Goal: Transaction & Acquisition: Purchase product/service

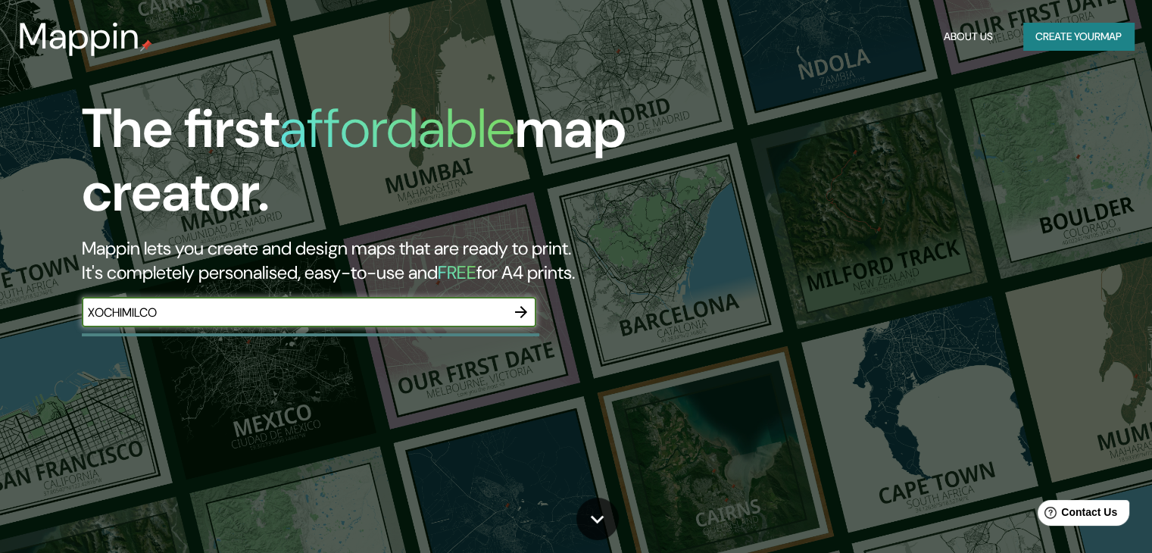
type input "xochimilco"
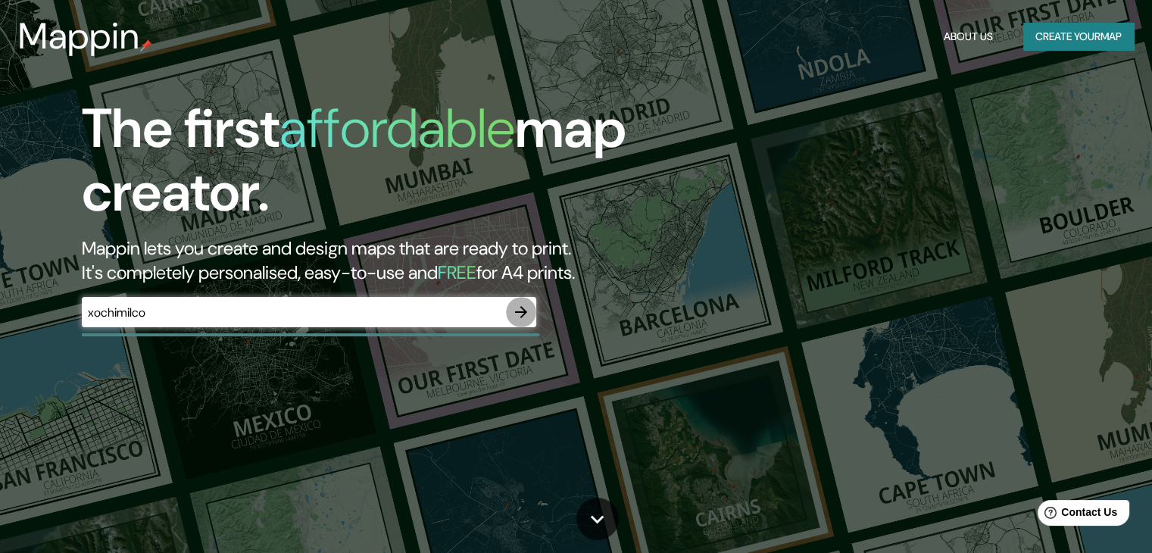
click at [530, 313] on button "button" at bounding box center [521, 312] width 30 height 30
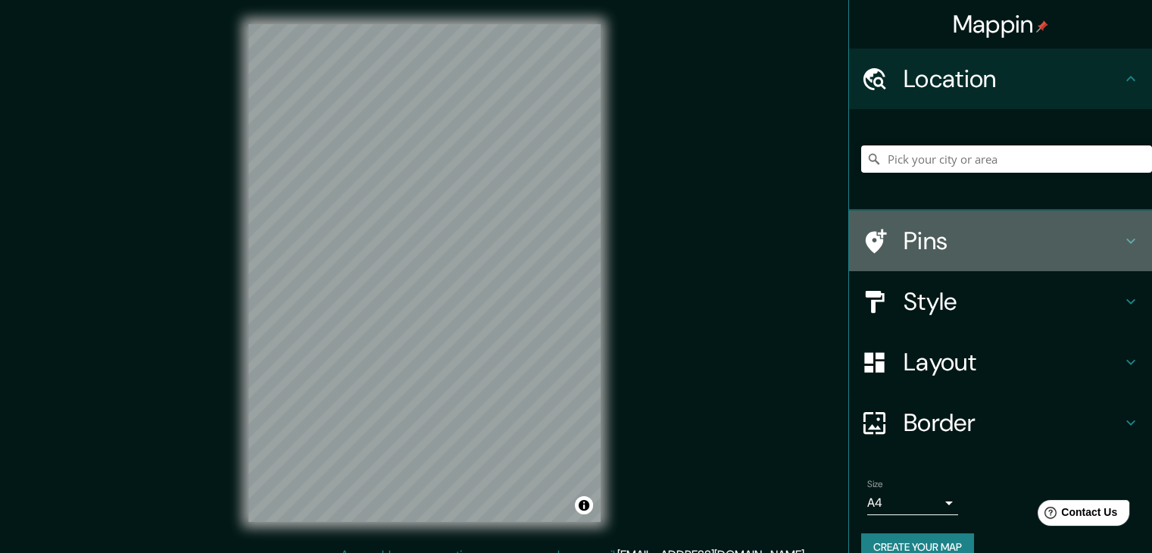
click at [933, 234] on h4 "Pins" at bounding box center [1013, 241] width 218 height 30
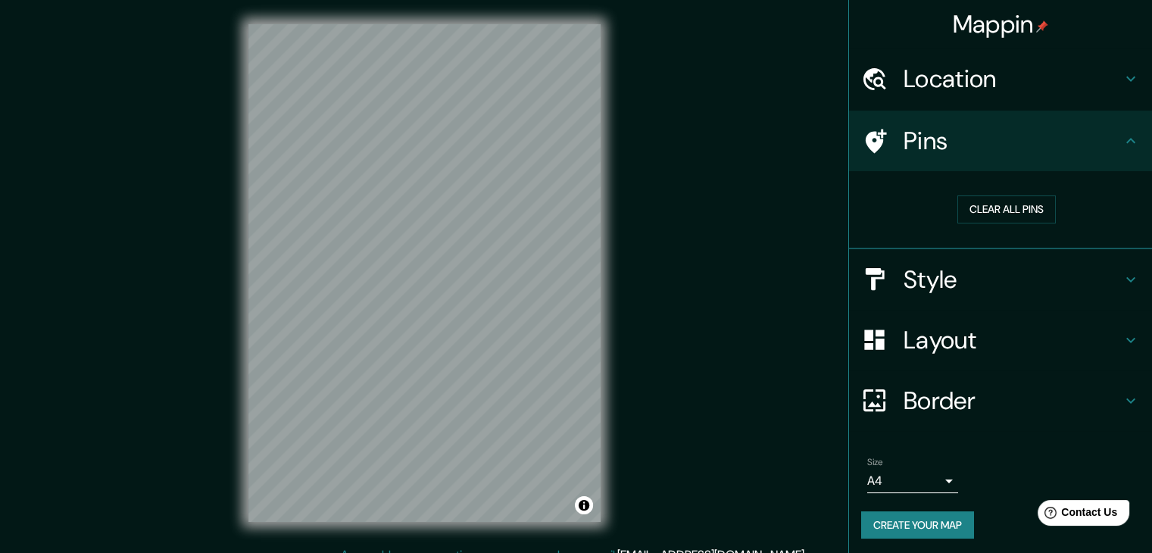
click at [1039, 138] on h4 "Pins" at bounding box center [1013, 141] width 218 height 30
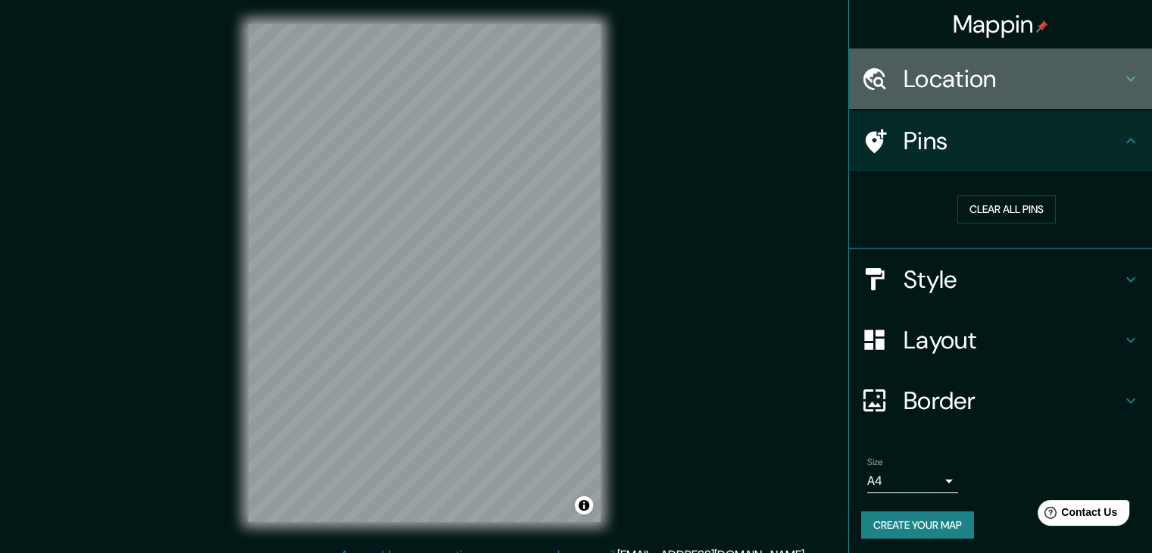
click at [1122, 83] on icon at bounding box center [1131, 79] width 18 height 18
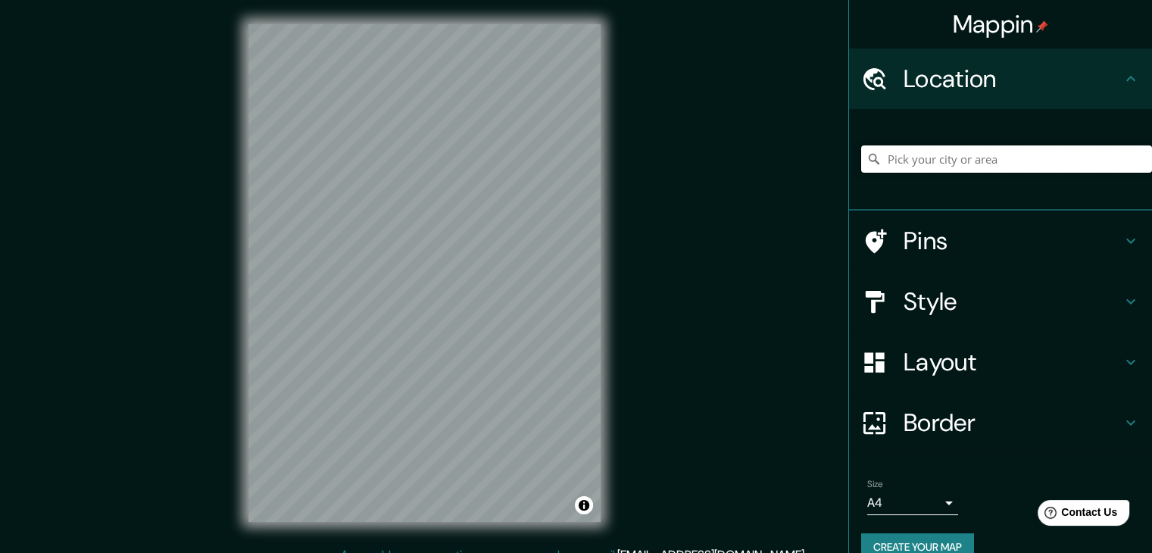
click at [1009, 158] on input "Pick your city or area" at bounding box center [1006, 158] width 291 height 27
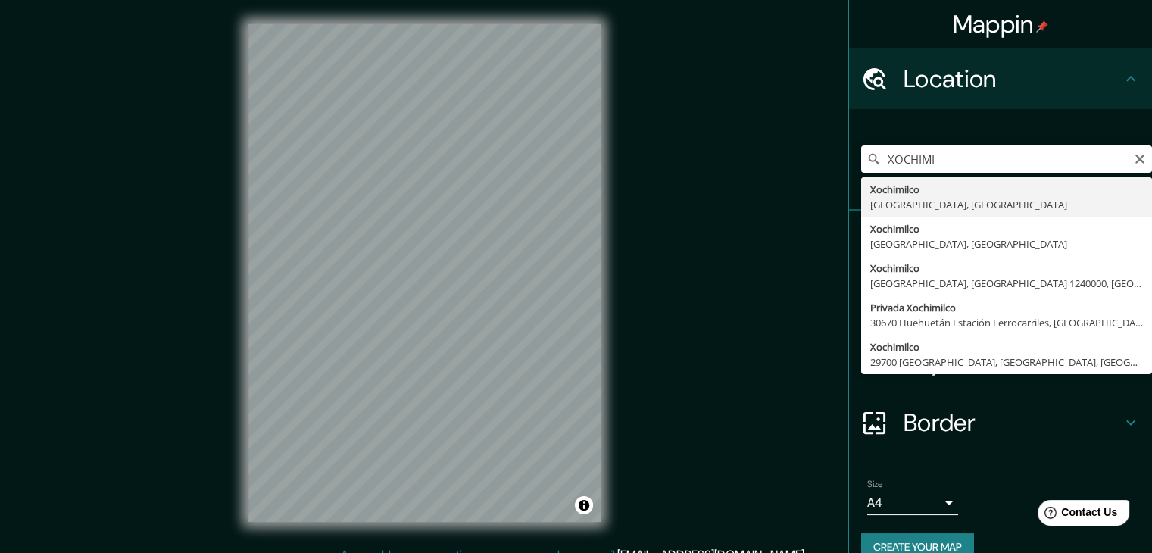
type input "Xochimilco, [GEOGRAPHIC_DATA], [GEOGRAPHIC_DATA]"
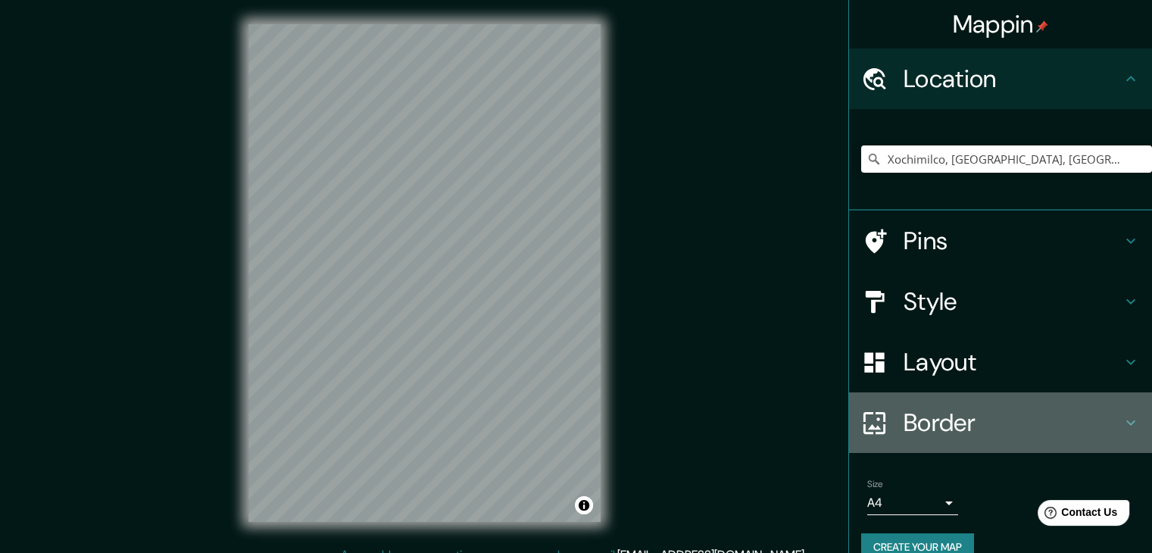
click at [907, 428] on h4 "Border" at bounding box center [1013, 423] width 218 height 30
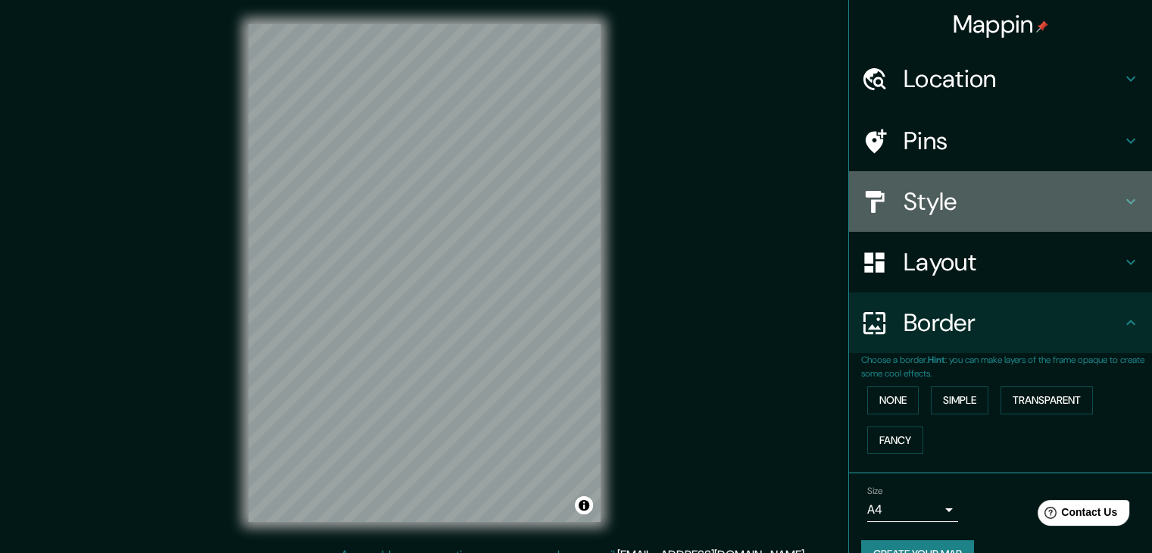
click at [967, 219] on div "Style" at bounding box center [1000, 201] width 303 height 61
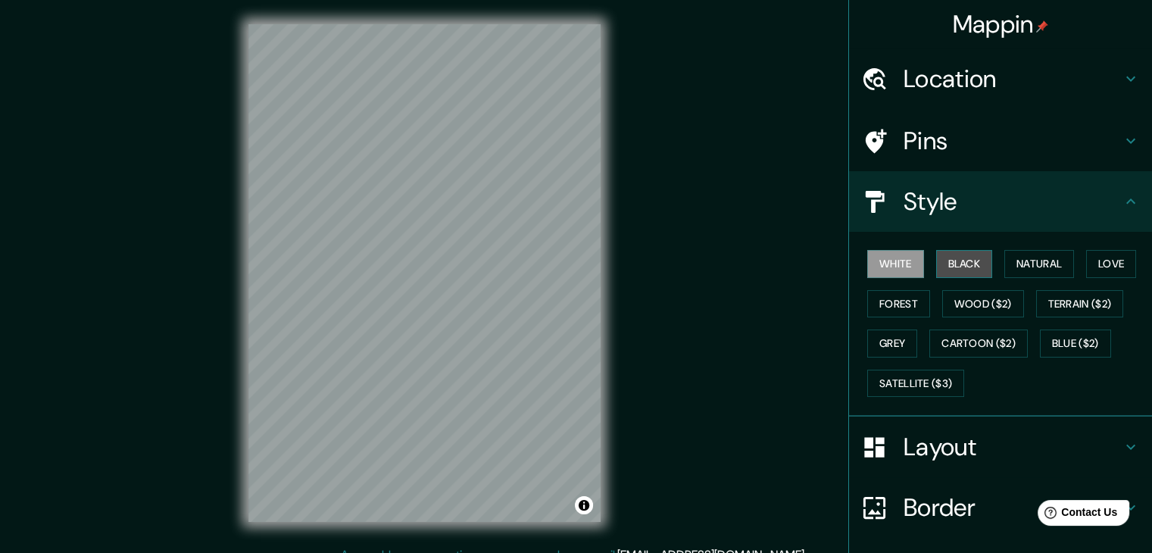
click at [945, 261] on button "Black" at bounding box center [964, 264] width 57 height 28
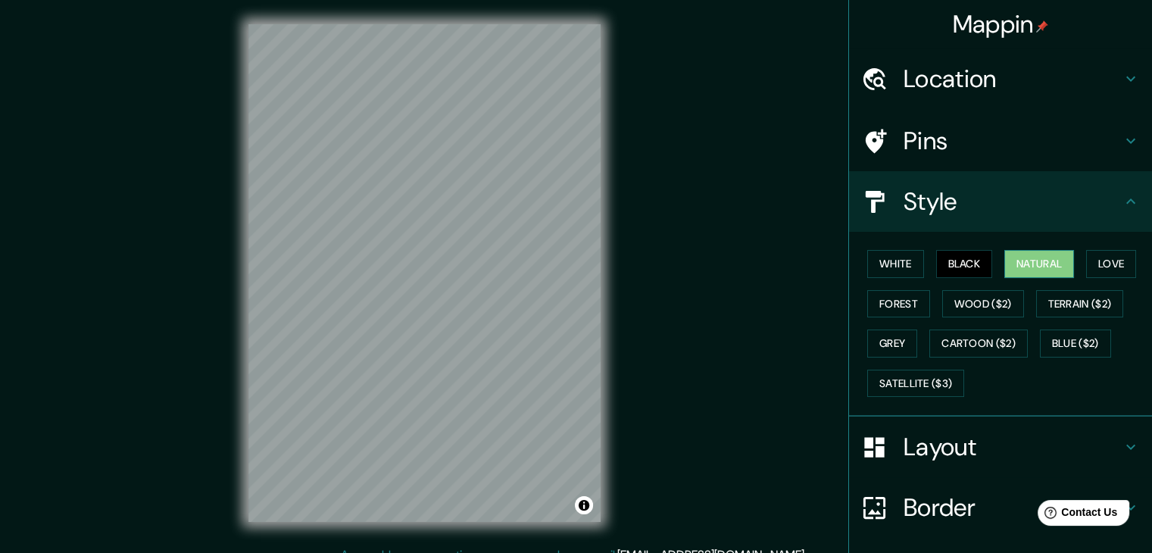
click at [1013, 261] on button "Natural" at bounding box center [1039, 264] width 70 height 28
click at [1097, 258] on button "Love" at bounding box center [1111, 264] width 50 height 28
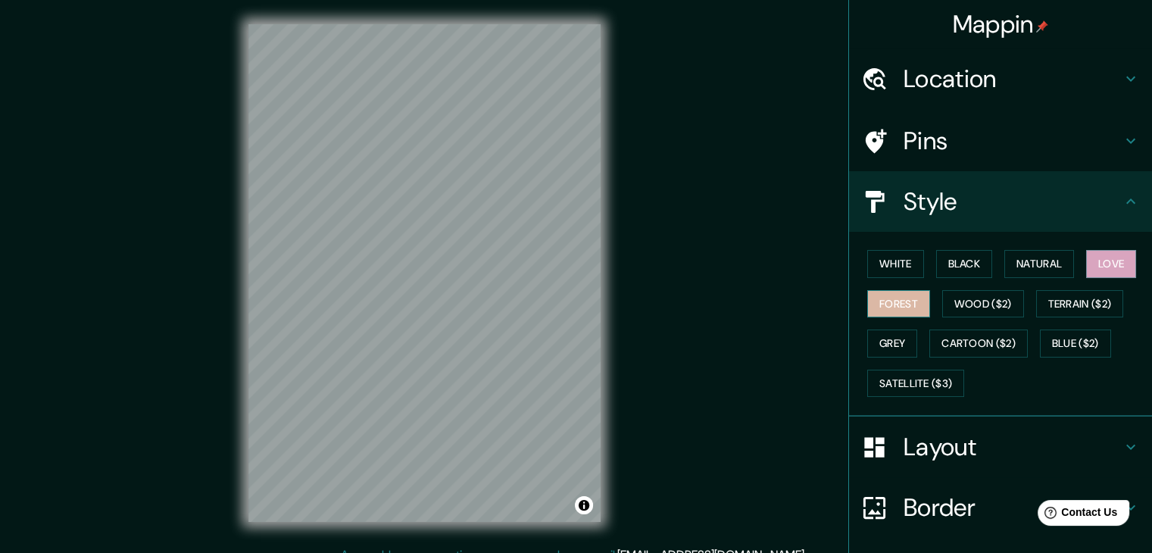
click at [906, 298] on button "Forest" at bounding box center [898, 304] width 63 height 28
click at [871, 330] on button "Grey" at bounding box center [892, 344] width 50 height 28
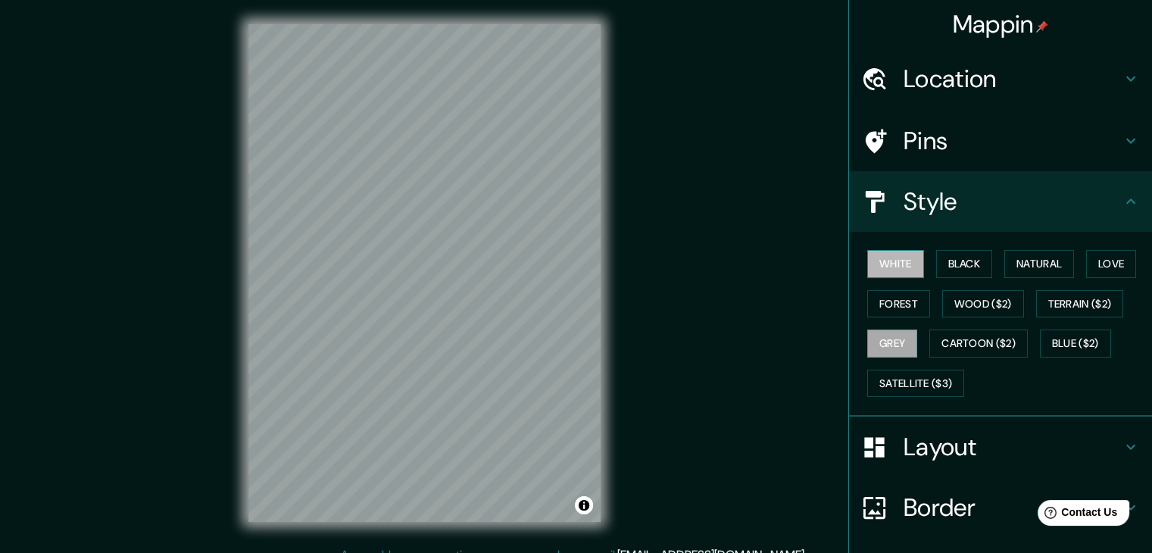
click at [867, 276] on button "White" at bounding box center [895, 264] width 57 height 28
click at [960, 268] on button "Black" at bounding box center [964, 264] width 57 height 28
click at [873, 341] on button "Grey" at bounding box center [892, 344] width 50 height 28
click at [894, 267] on button "White" at bounding box center [895, 264] width 57 height 28
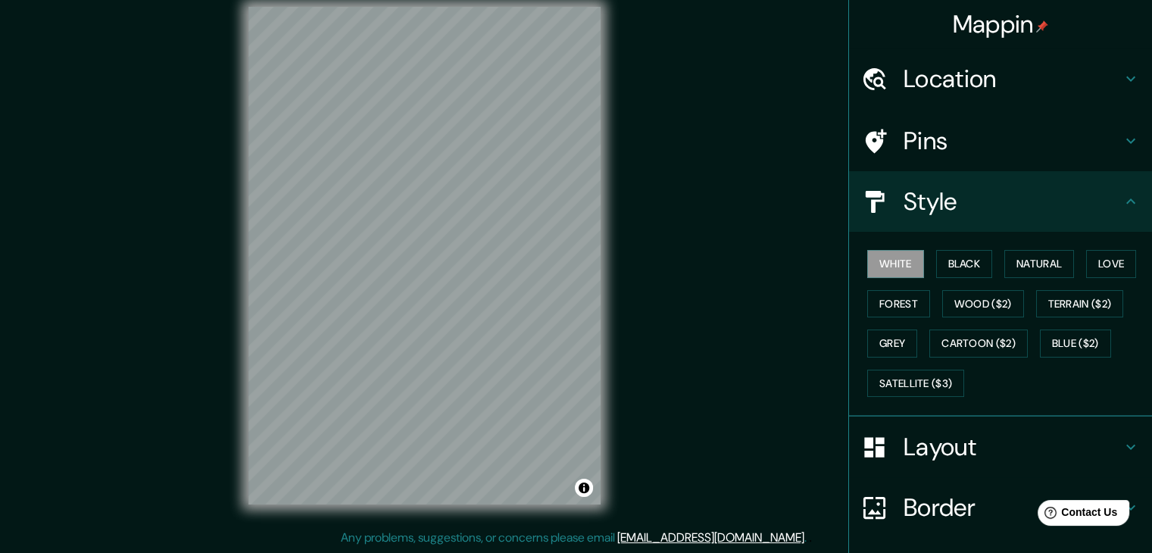
click at [1045, 86] on h4 "Location" at bounding box center [1013, 79] width 218 height 30
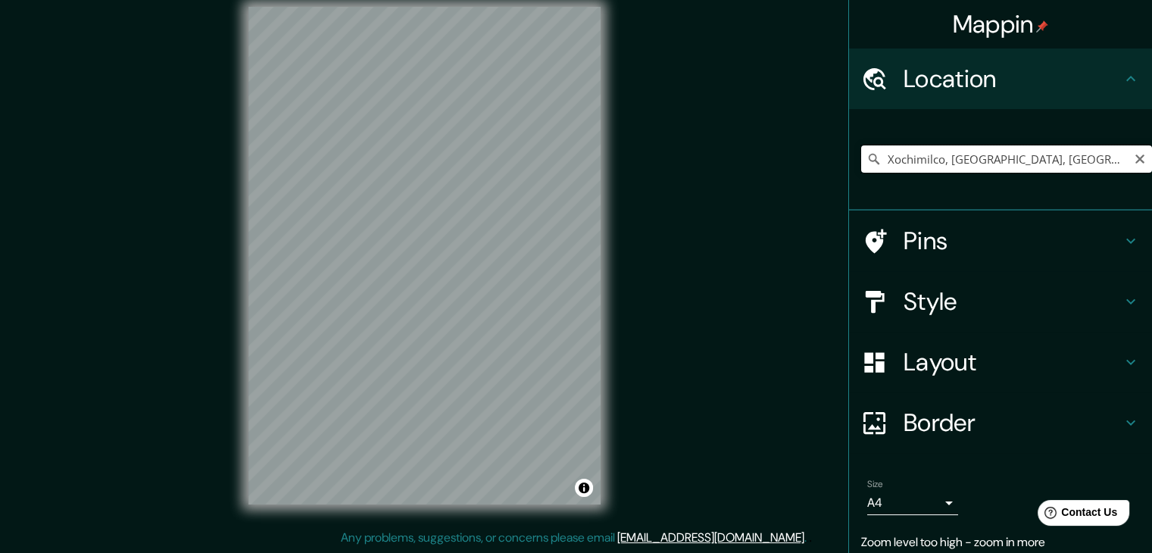
click at [1101, 158] on input "Xochimilco, [GEOGRAPHIC_DATA], [GEOGRAPHIC_DATA]" at bounding box center [1006, 158] width 291 height 27
click at [1134, 155] on icon "Clear" at bounding box center [1140, 159] width 12 height 12
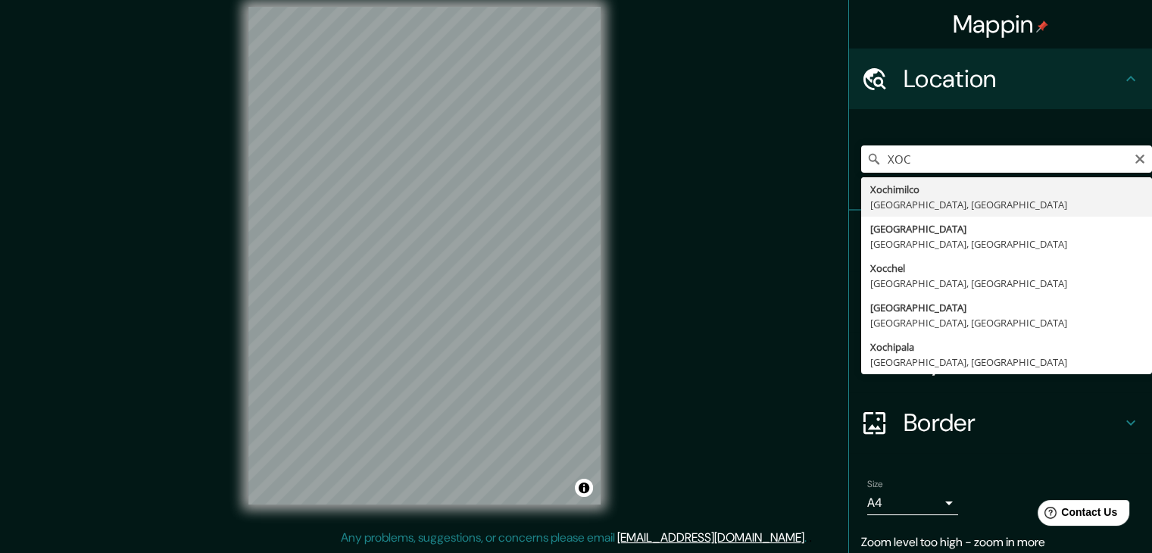
type input "Xochimilco, [GEOGRAPHIC_DATA], [GEOGRAPHIC_DATA]"
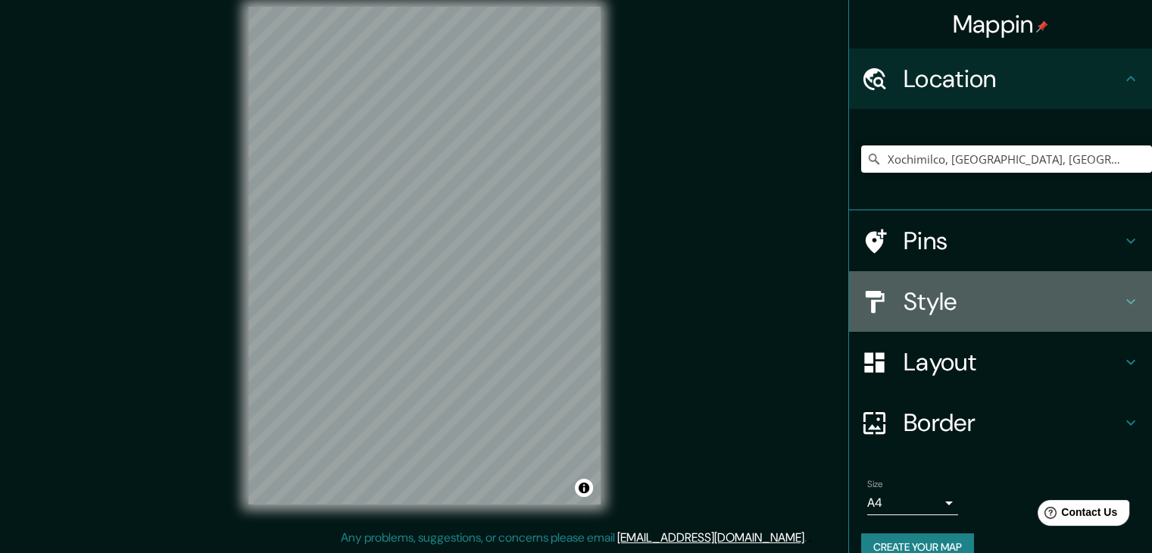
click at [988, 308] on h4 "Style" at bounding box center [1013, 301] width 218 height 30
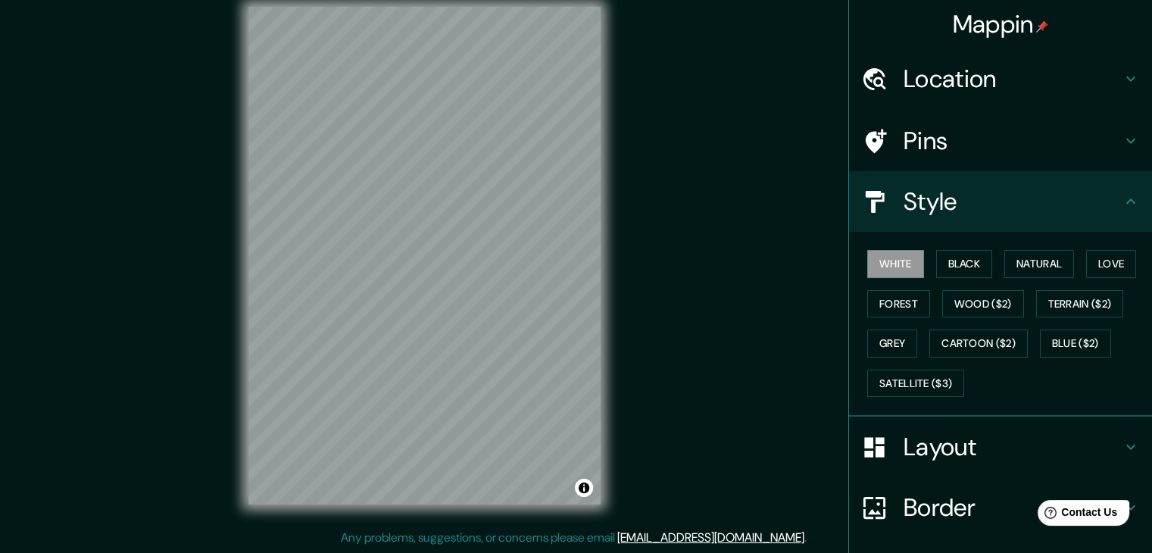
click at [942, 457] on h4 "Layout" at bounding box center [1013, 447] width 218 height 30
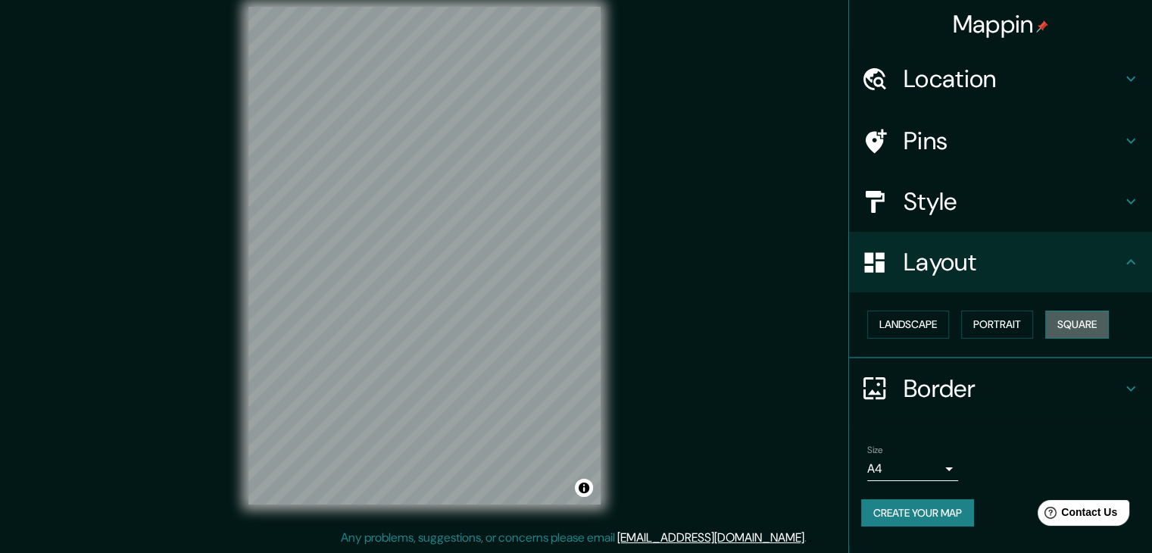
click at [1091, 313] on button "Square" at bounding box center [1077, 325] width 64 height 28
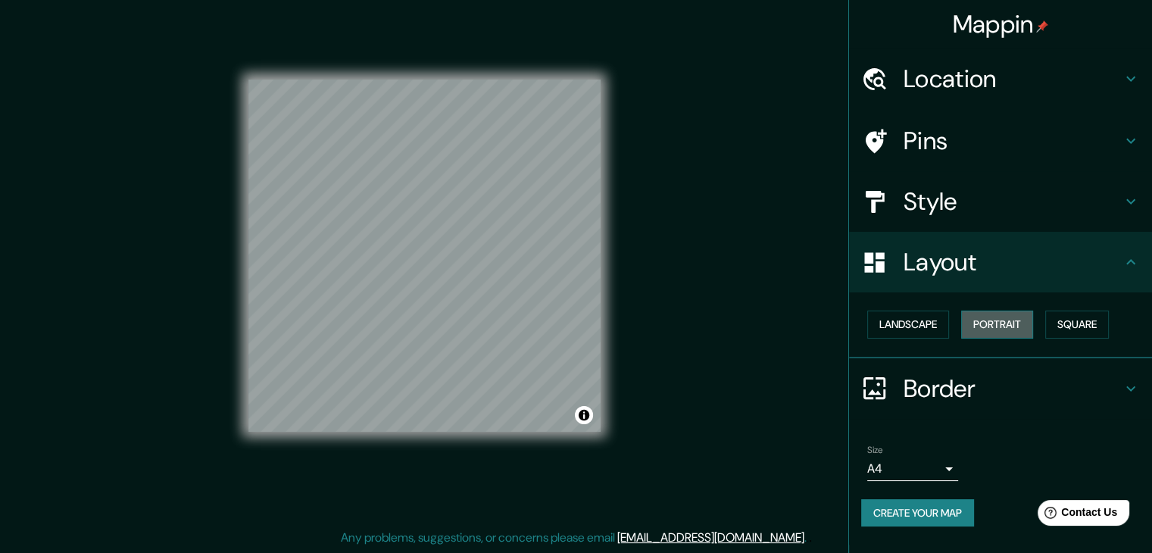
click at [1014, 329] on button "Portrait" at bounding box center [997, 325] width 72 height 28
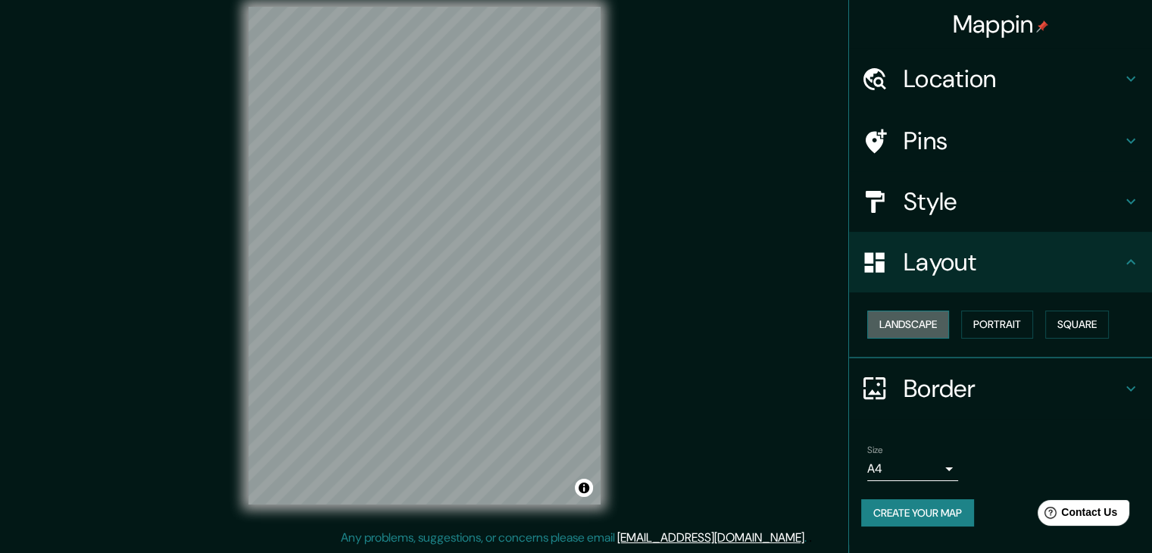
click at [923, 331] on button "Landscape" at bounding box center [908, 325] width 82 height 28
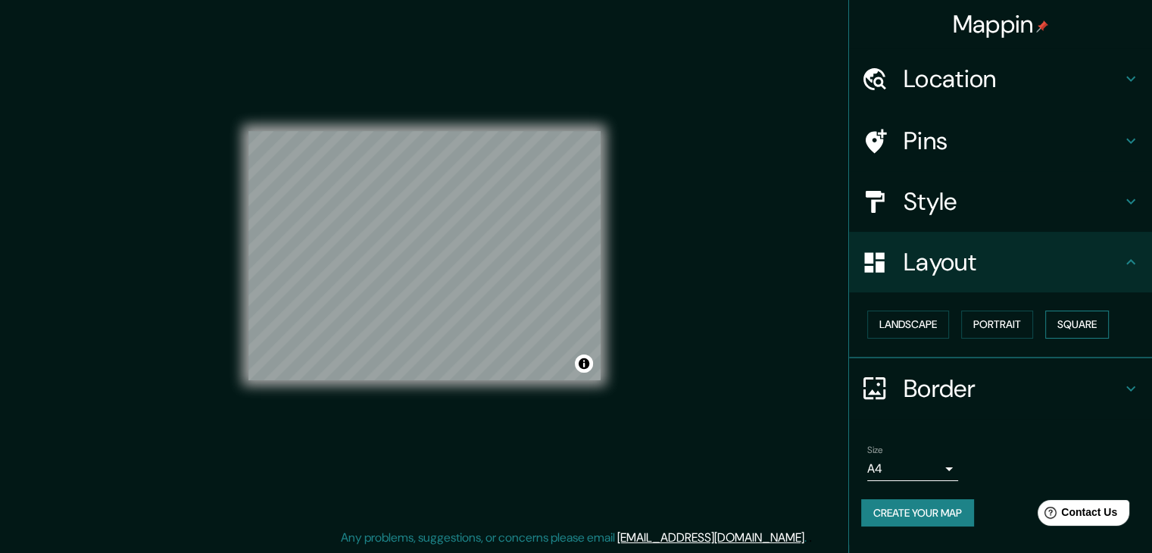
click at [1093, 315] on button "Square" at bounding box center [1077, 325] width 64 height 28
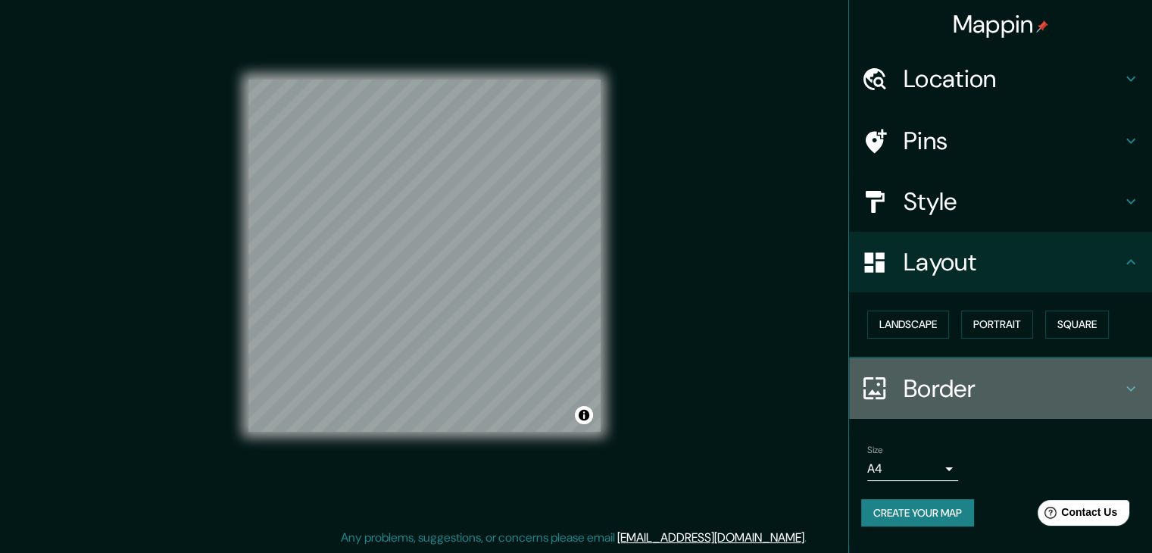
click at [959, 385] on h4 "Border" at bounding box center [1013, 388] width 218 height 30
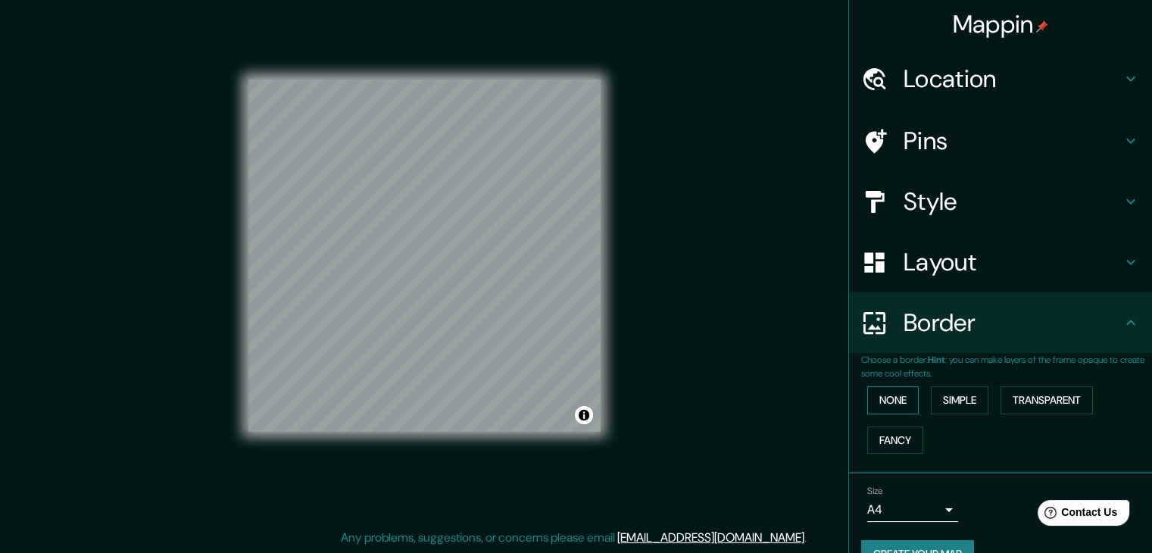
click at [871, 401] on button "None" at bounding box center [893, 400] width 52 height 28
click at [959, 391] on button "Simple" at bounding box center [960, 400] width 58 height 28
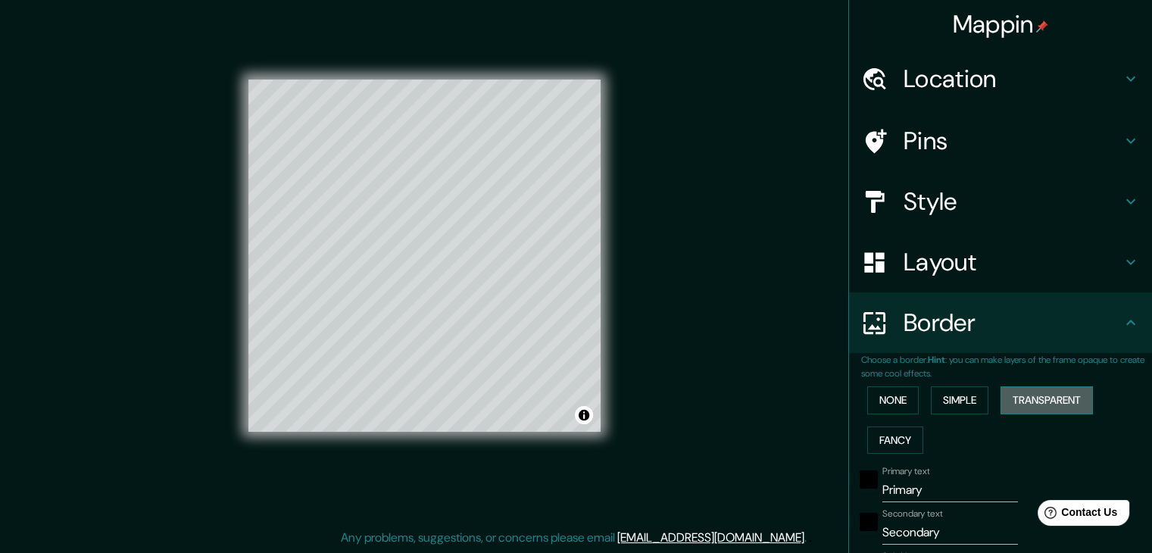
click at [1036, 391] on button "Transparent" at bounding box center [1047, 400] width 92 height 28
click at [890, 430] on button "Fancy" at bounding box center [895, 440] width 56 height 28
click at [874, 404] on button "None" at bounding box center [893, 400] width 52 height 28
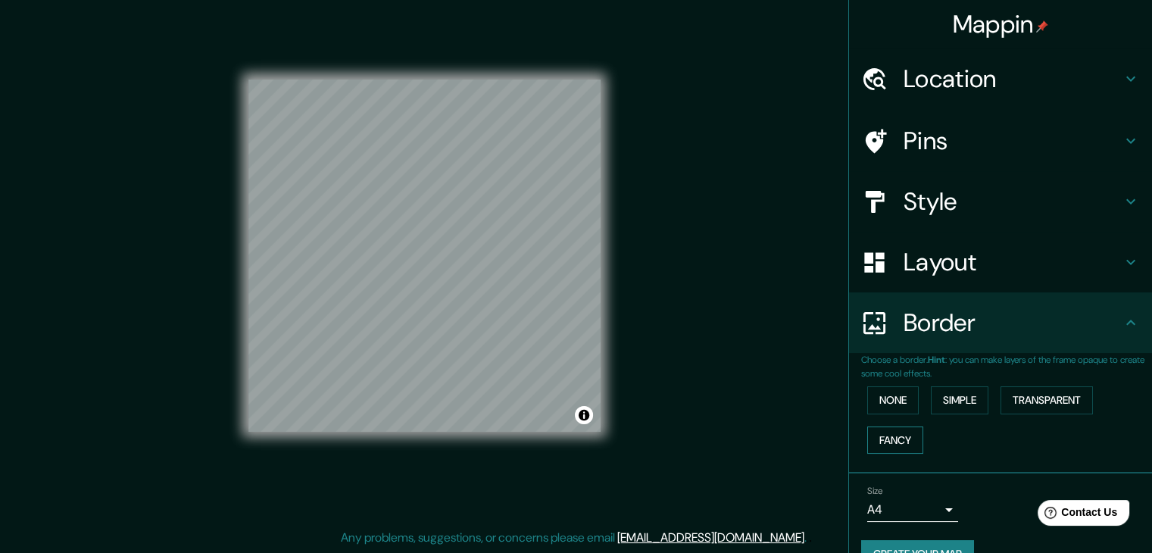
click at [879, 434] on button "Fancy" at bounding box center [895, 440] width 56 height 28
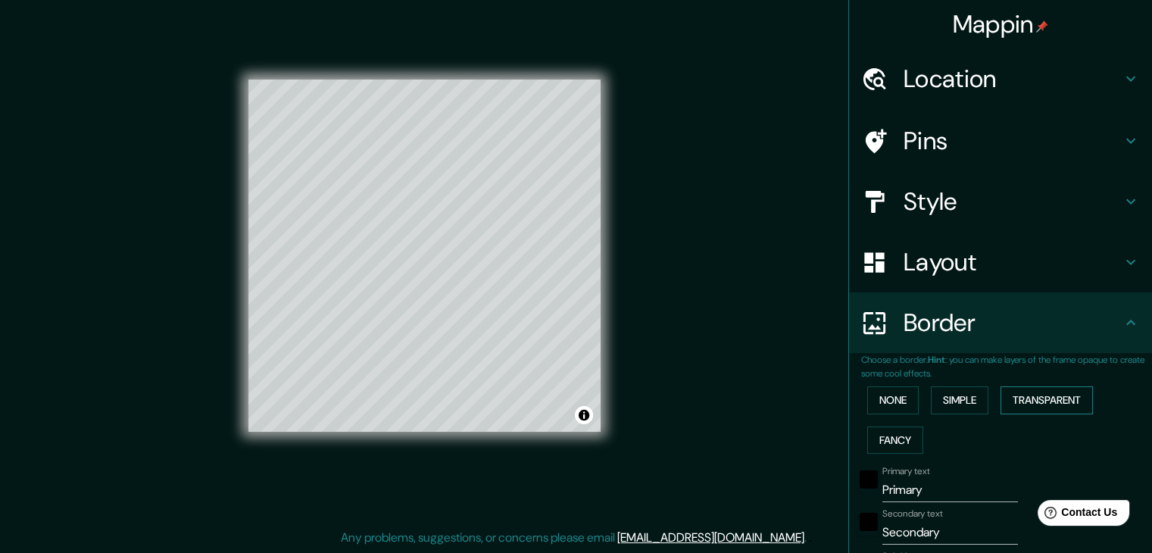
click at [1051, 409] on button "Transparent" at bounding box center [1047, 400] width 92 height 28
click at [879, 401] on button "None" at bounding box center [893, 400] width 52 height 28
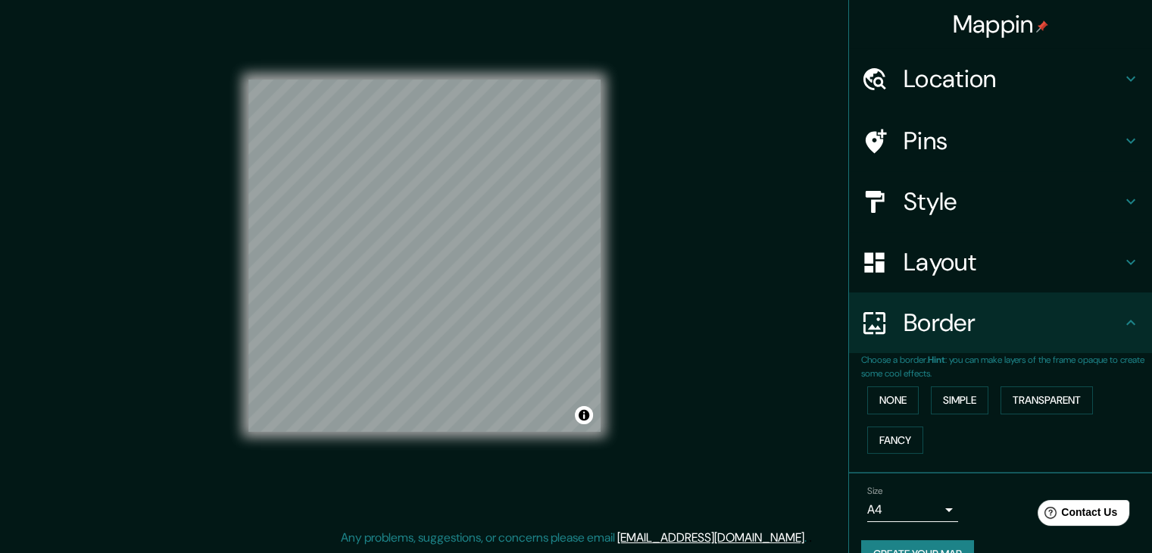
click at [1122, 198] on icon at bounding box center [1131, 201] width 18 height 18
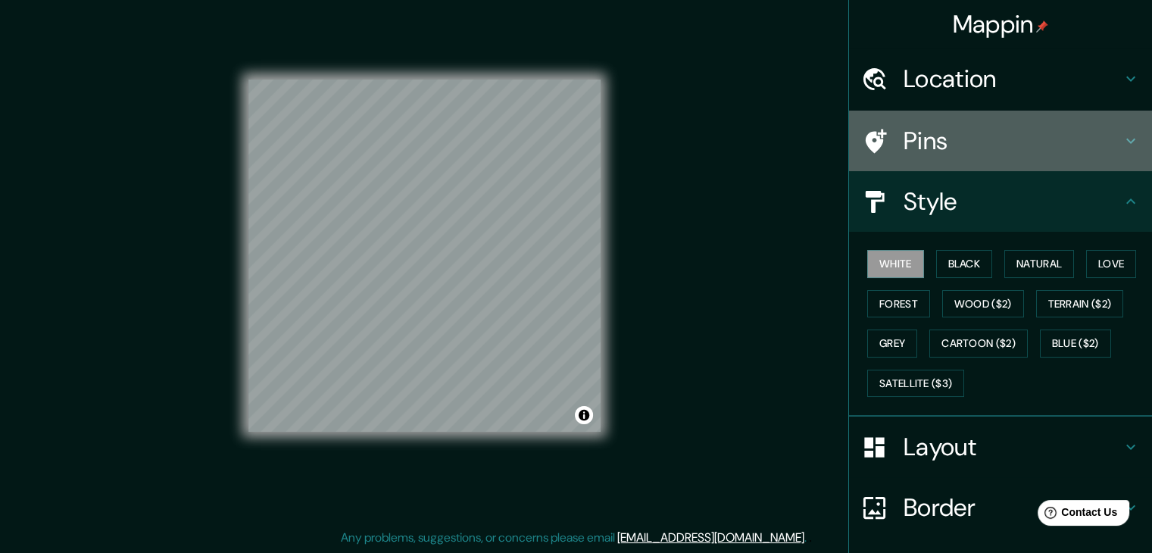
click at [1108, 155] on div "Pins" at bounding box center [1000, 141] width 303 height 61
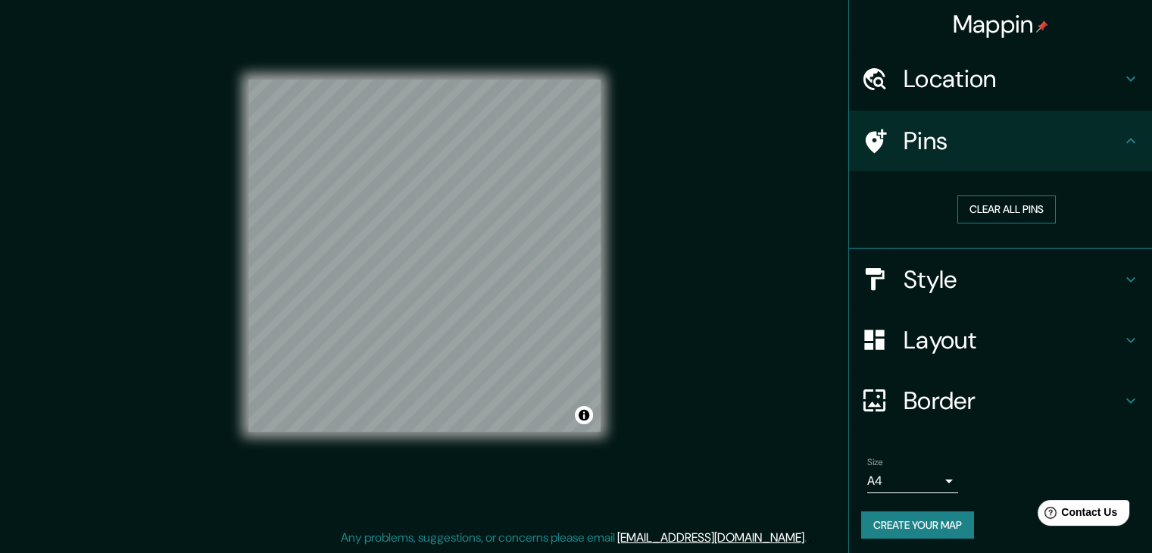
click at [1021, 213] on button "Clear all pins" at bounding box center [1006, 209] width 98 height 28
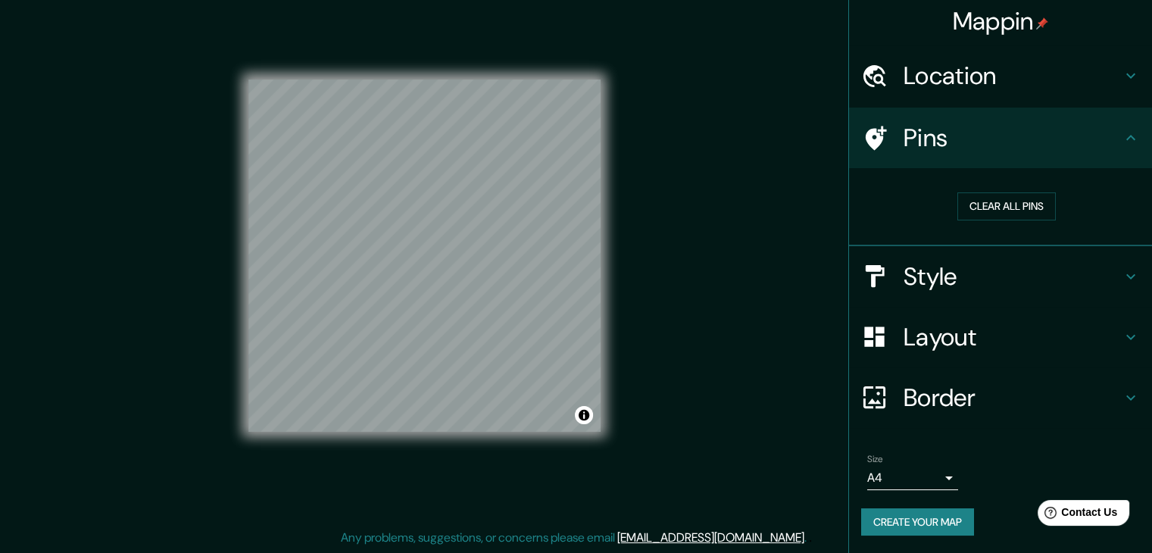
click at [907, 80] on h4 "Location" at bounding box center [1013, 76] width 218 height 30
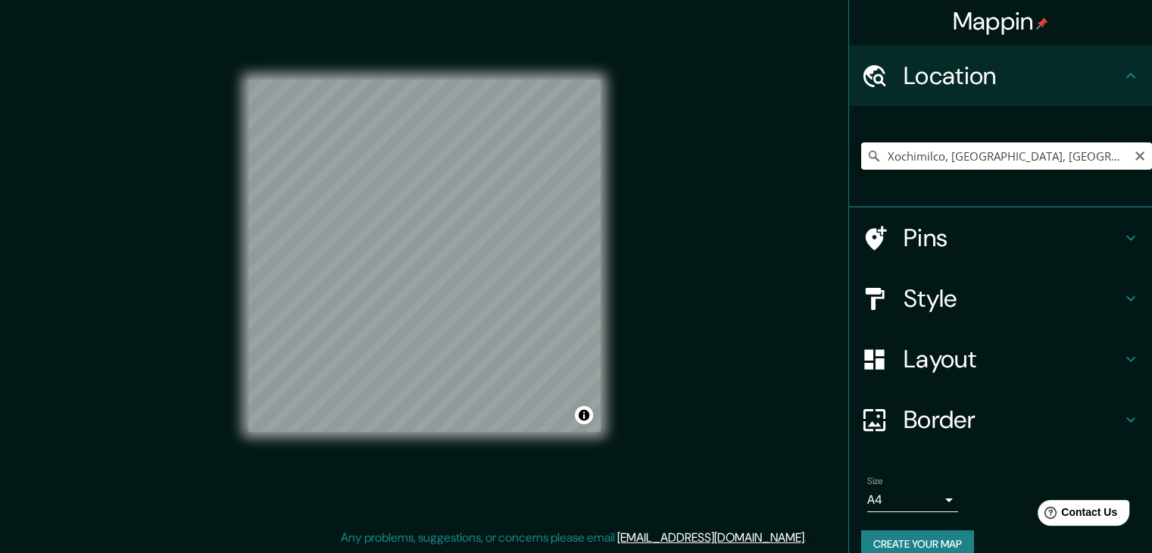
drag, startPoint x: 923, startPoint y: 157, endPoint x: 1032, endPoint y: 154, distance: 108.4
click at [927, 157] on input "Xochimilco, [GEOGRAPHIC_DATA], [GEOGRAPHIC_DATA]" at bounding box center [1006, 155] width 291 height 27
click at [1134, 150] on icon "Clear" at bounding box center [1140, 156] width 12 height 12
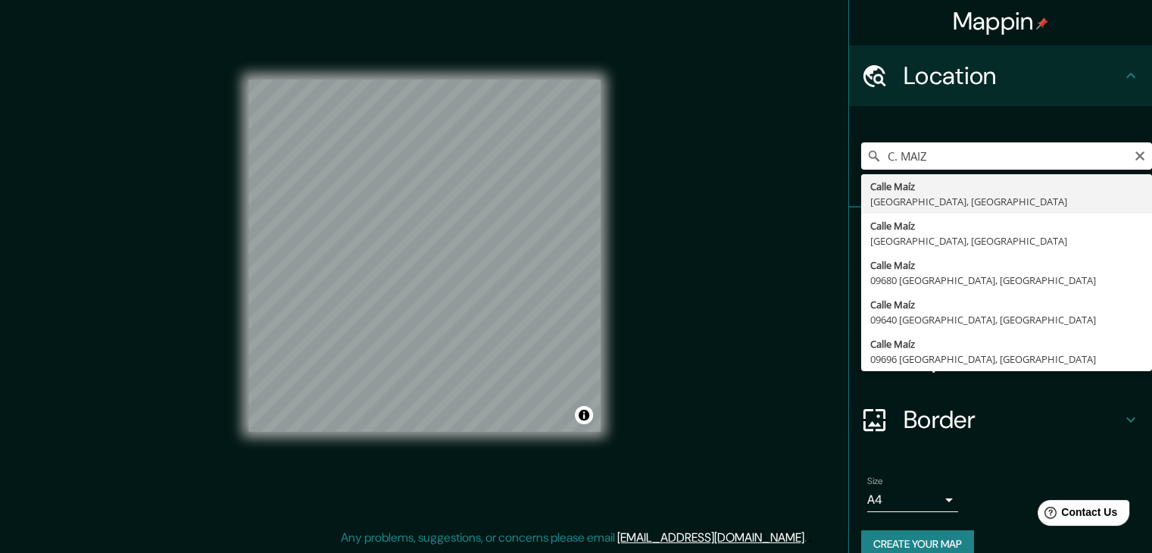
type input "[GEOGRAPHIC_DATA], [GEOGRAPHIC_DATA], [GEOGRAPHIC_DATA]"
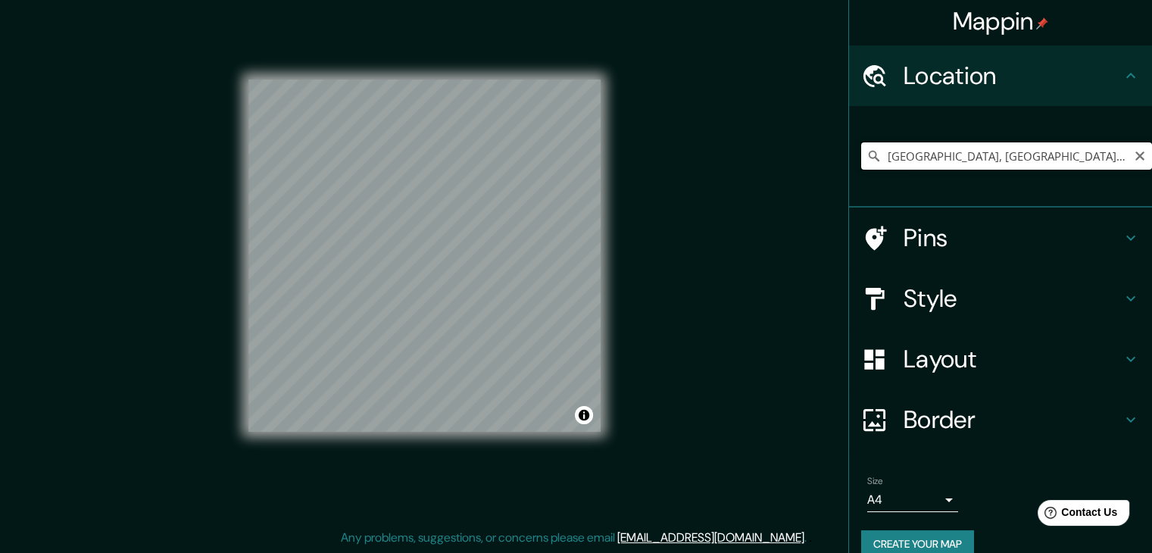
click at [1135, 156] on input "[GEOGRAPHIC_DATA], [GEOGRAPHIC_DATA], [GEOGRAPHIC_DATA]" at bounding box center [1006, 155] width 291 height 27
click at [1135, 152] on icon "Clear" at bounding box center [1139, 155] width 9 height 9
paste input "C. Maíz & Capulines, Santiago Tepalcatlalpan, Xochimilco, [GEOGRAPHIC_DATA], CD…"
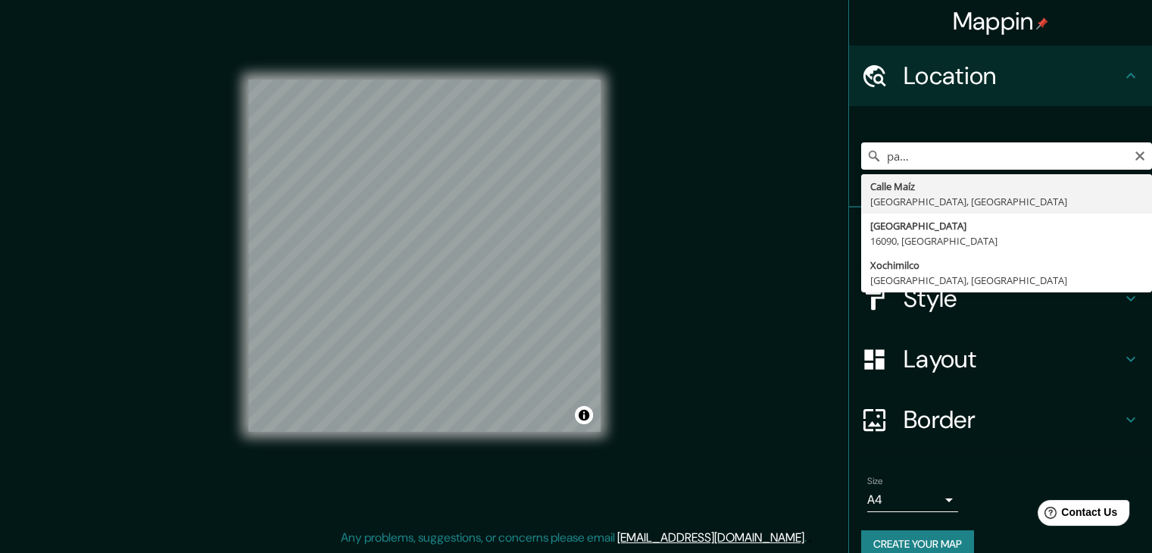
scroll to position [0, 0]
type input "[GEOGRAPHIC_DATA], [GEOGRAPHIC_DATA], [GEOGRAPHIC_DATA]"
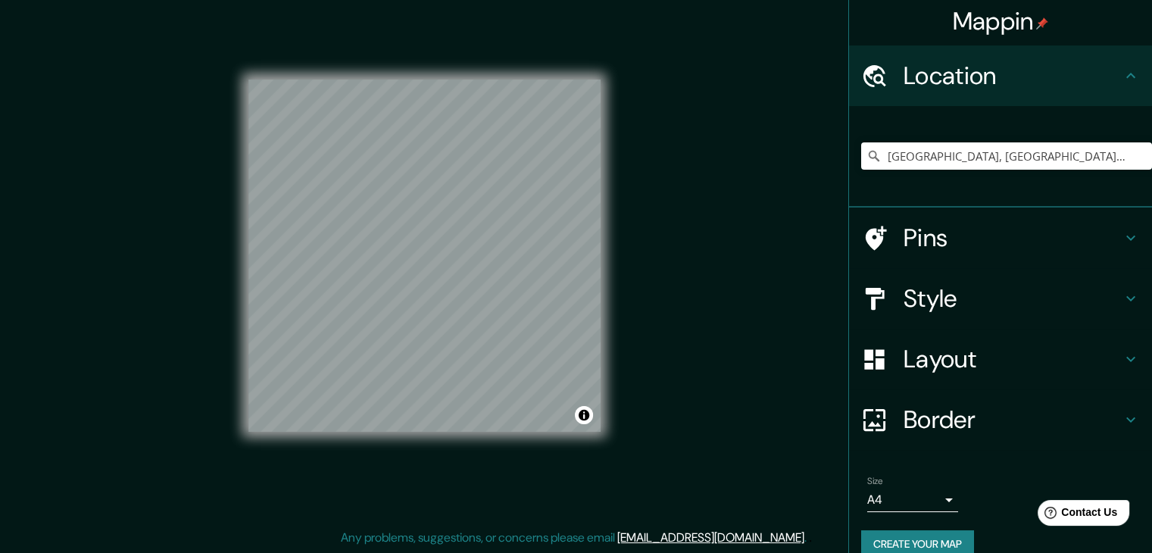
click at [966, 316] on div "Style" at bounding box center [1000, 298] width 303 height 61
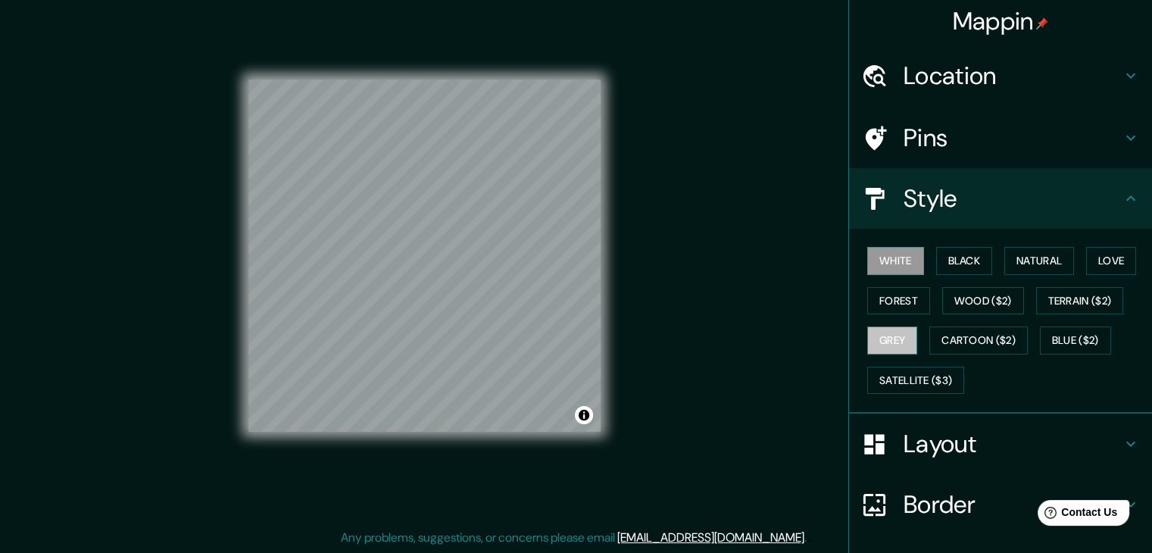
click at [872, 334] on button "Grey" at bounding box center [892, 340] width 50 height 28
click at [884, 264] on button "White" at bounding box center [895, 261] width 57 height 28
click at [967, 255] on button "Black" at bounding box center [964, 261] width 57 height 28
click at [900, 254] on button "White" at bounding box center [895, 261] width 57 height 28
